Goal: Task Accomplishment & Management: Use online tool/utility

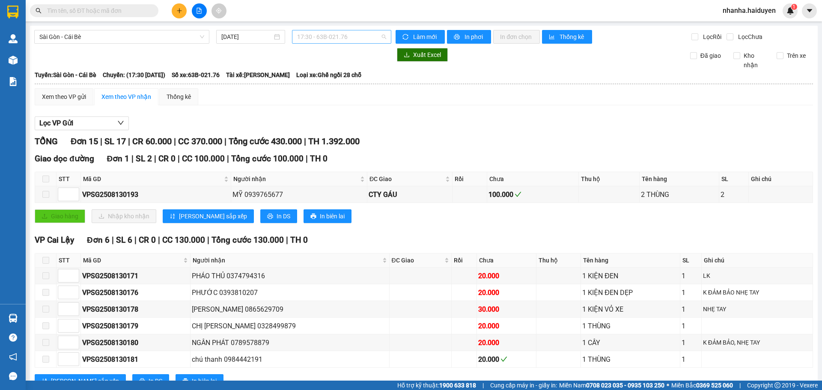
click at [345, 38] on span "17:30 - 63B-021.76" at bounding box center [341, 36] width 89 height 13
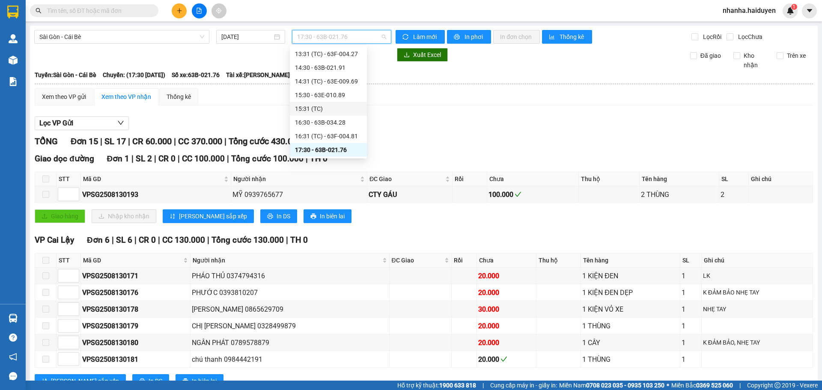
scroll to position [247, 0]
click at [340, 124] on div "17:31 (TC) - 63B-020.03" at bounding box center [328, 122] width 67 height 9
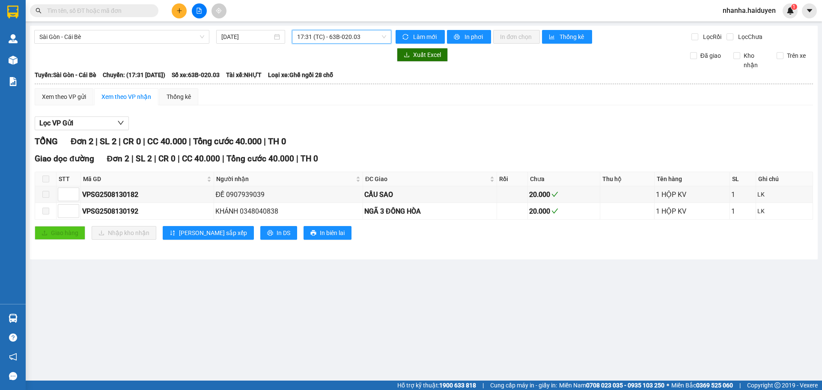
drag, startPoint x: 342, startPoint y: 33, endPoint x: 336, endPoint y: 41, distance: 9.8
click at [342, 33] on span "17:31 (TC) - 63B-020.03" at bounding box center [341, 36] width 89 height 13
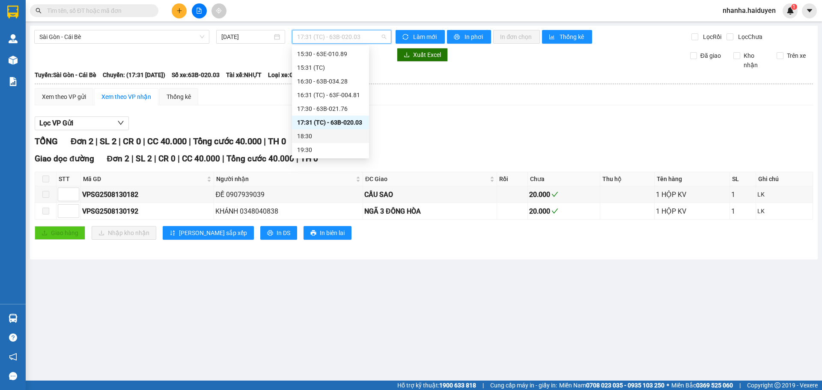
drag, startPoint x: 323, startPoint y: 136, endPoint x: 322, endPoint y: 131, distance: 4.8
click at [323, 136] on div "18:30" at bounding box center [330, 135] width 67 height 9
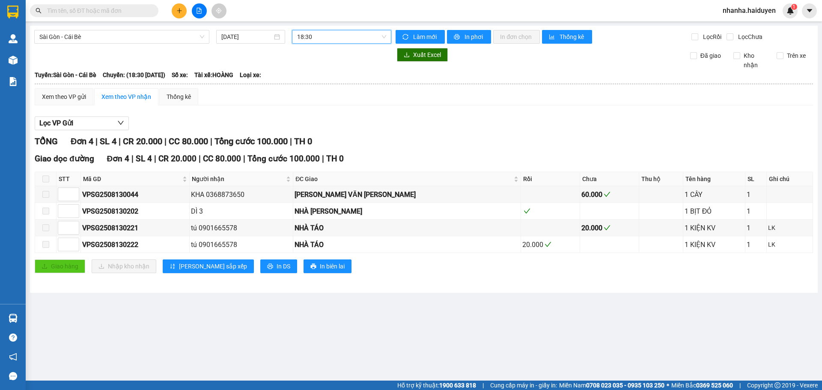
click at [322, 36] on span "18:30" at bounding box center [341, 36] width 89 height 13
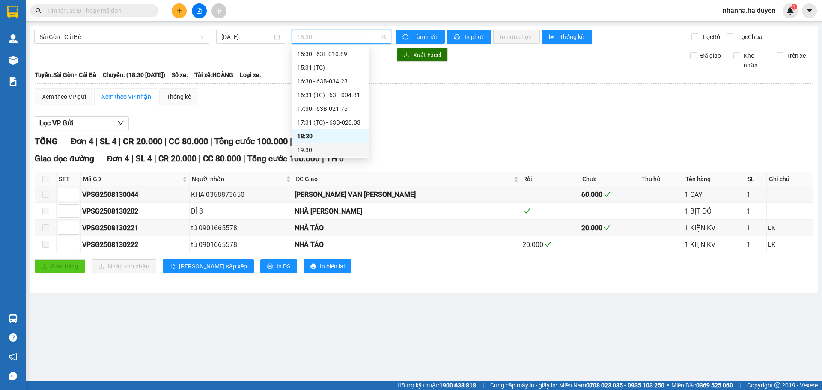
click at [326, 148] on div "19:30" at bounding box center [330, 149] width 67 height 9
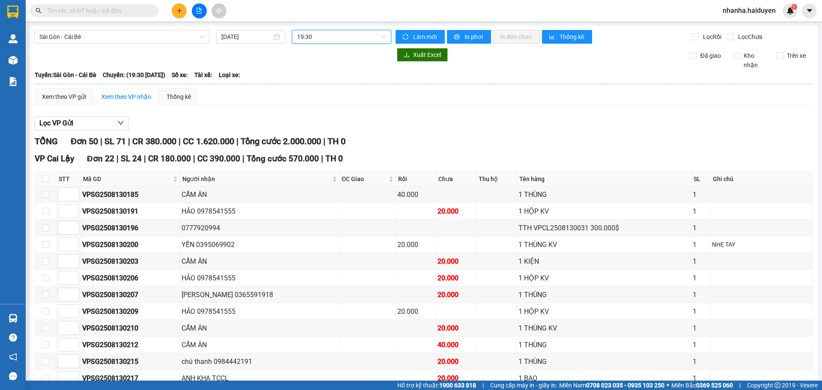
click at [307, 35] on span "19:30" at bounding box center [341, 36] width 89 height 13
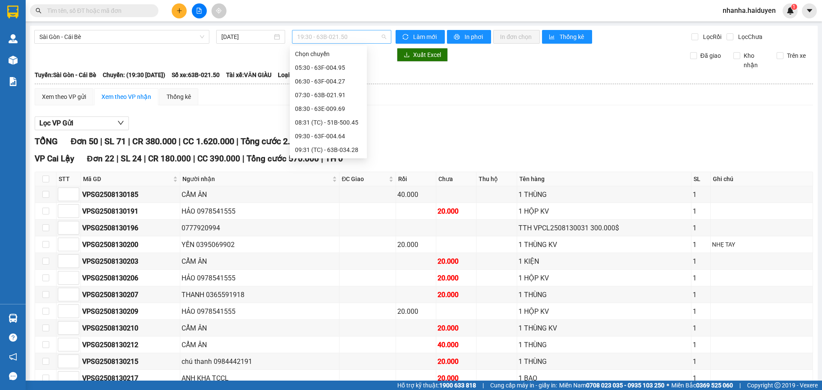
click at [326, 38] on span "19:30 - 63B-021.50" at bounding box center [341, 36] width 89 height 13
click at [322, 126] on div "16:30 - 63B-034.28" at bounding box center [328, 123] width 67 height 9
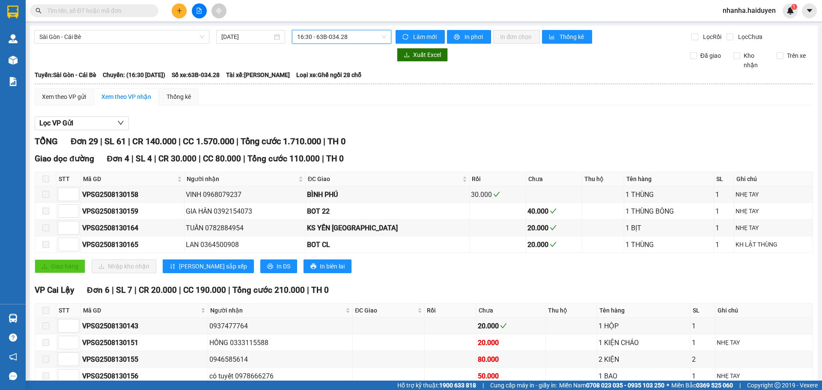
click at [315, 33] on span "16:30 - 63B-034.28" at bounding box center [341, 36] width 89 height 13
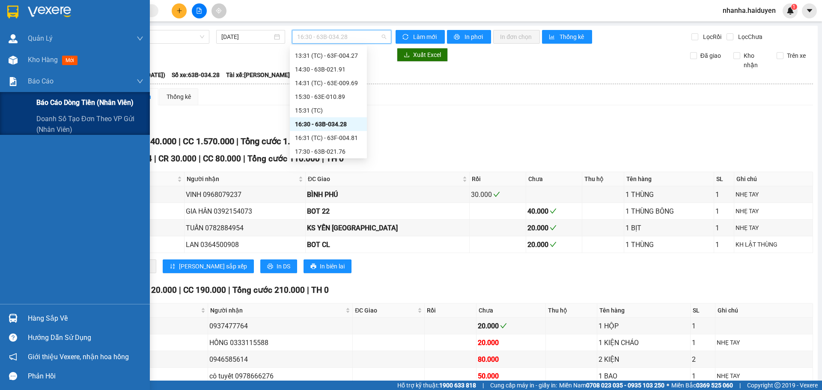
click at [60, 96] on div "Báo cáo dòng tiền (nhân viên)" at bounding box center [89, 102] width 107 height 21
